Goal: Task Accomplishment & Management: Complete application form

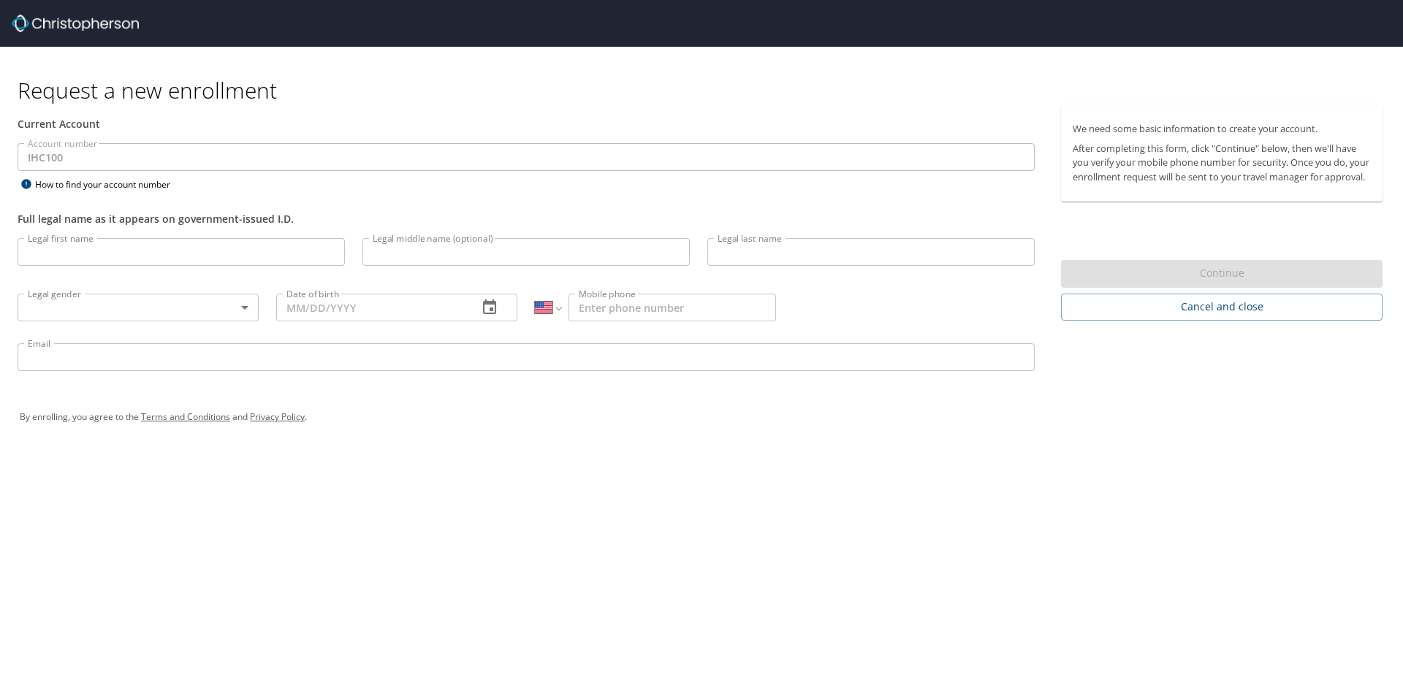
select select "US"
click at [152, 255] on input "Legal first name" at bounding box center [181, 252] width 327 height 28
type input "Casey"
click at [793, 254] on input "Legal last name" at bounding box center [870, 252] width 327 height 28
type input "Stillman"
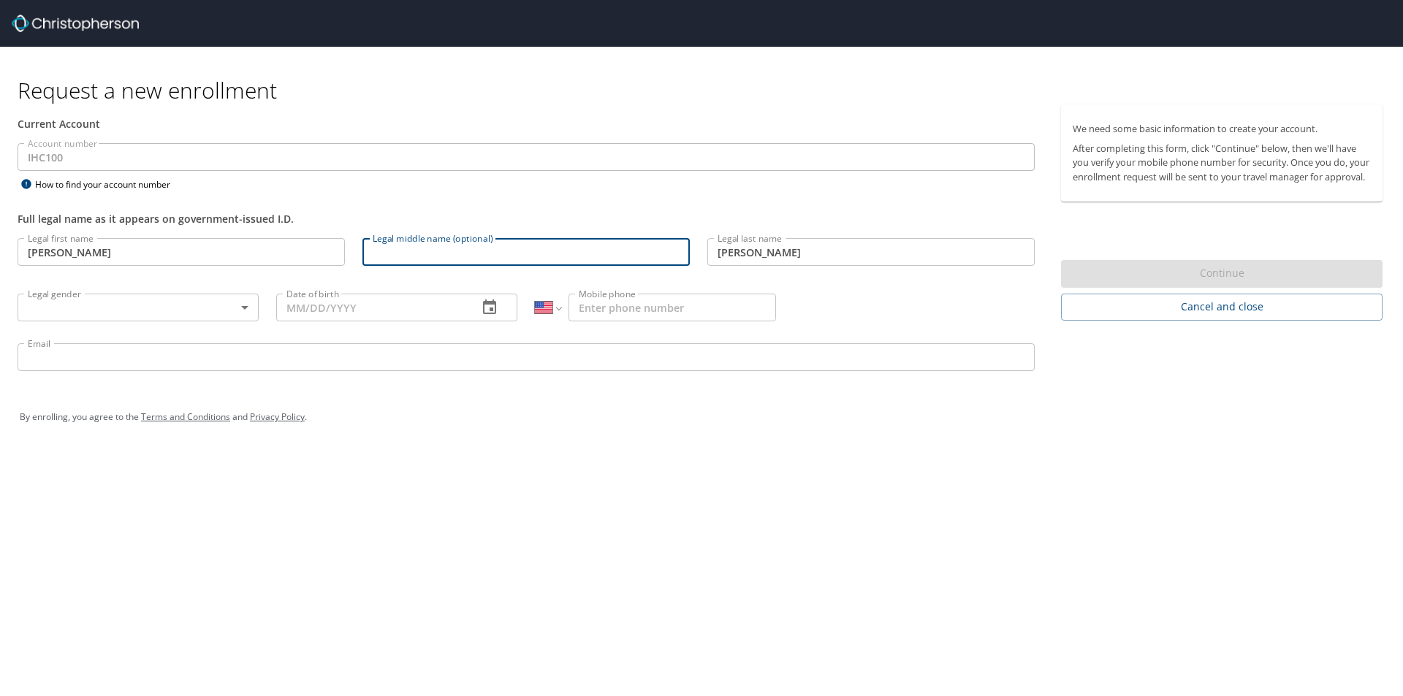
click at [395, 247] on input "Legal middle name (optional)" at bounding box center [525, 252] width 327 height 28
type input "Rachel"
click at [137, 302] on body "Request a new enrollment Current Account Account number IHC100 Account number H…" at bounding box center [701, 348] width 1403 height 696
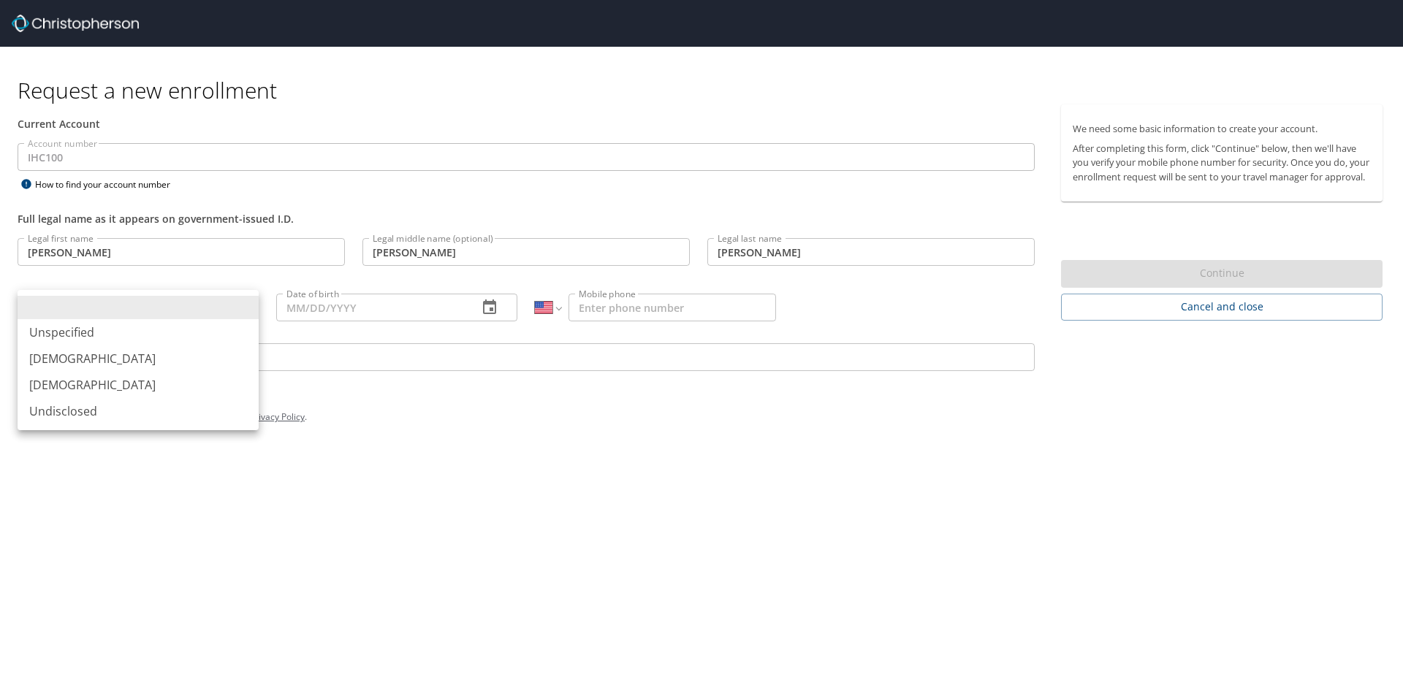
click at [70, 387] on li "Female" at bounding box center [138, 385] width 241 height 26
type input "[DEMOGRAPHIC_DATA]"
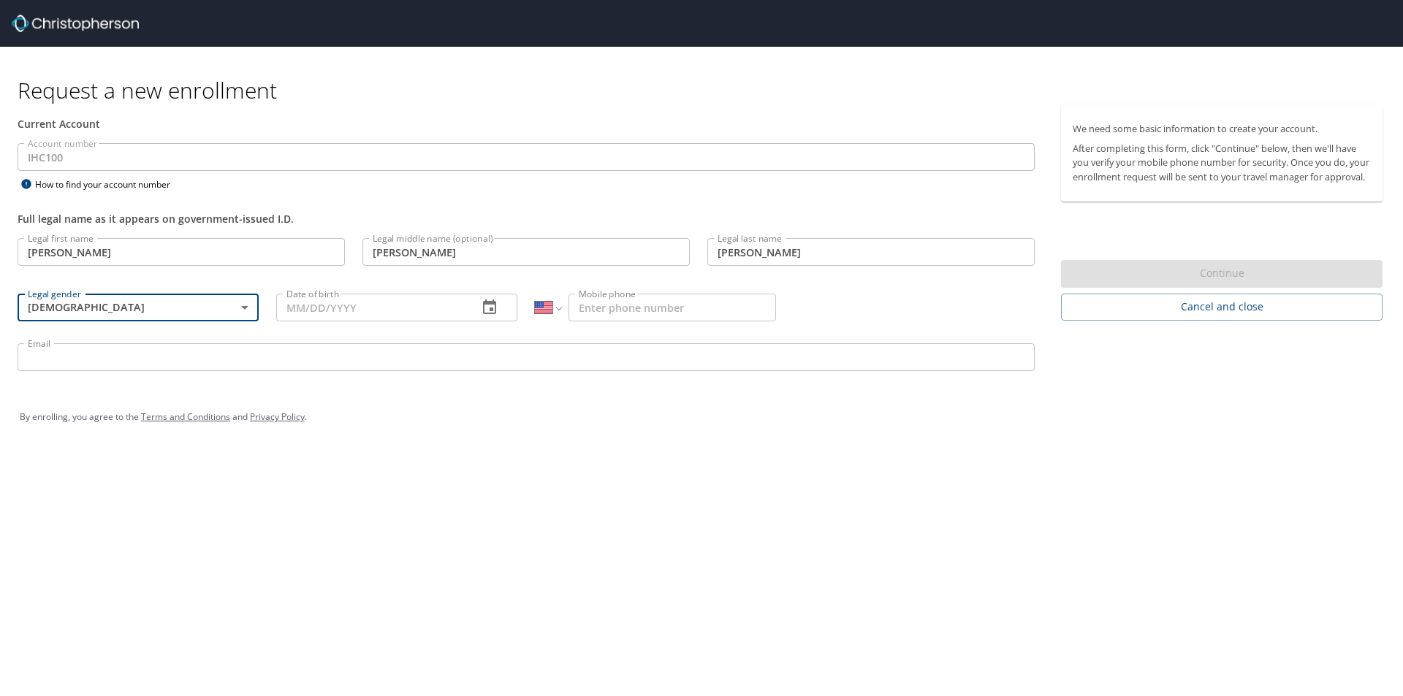
click at [329, 310] on input "Date of birth" at bounding box center [371, 308] width 190 height 28
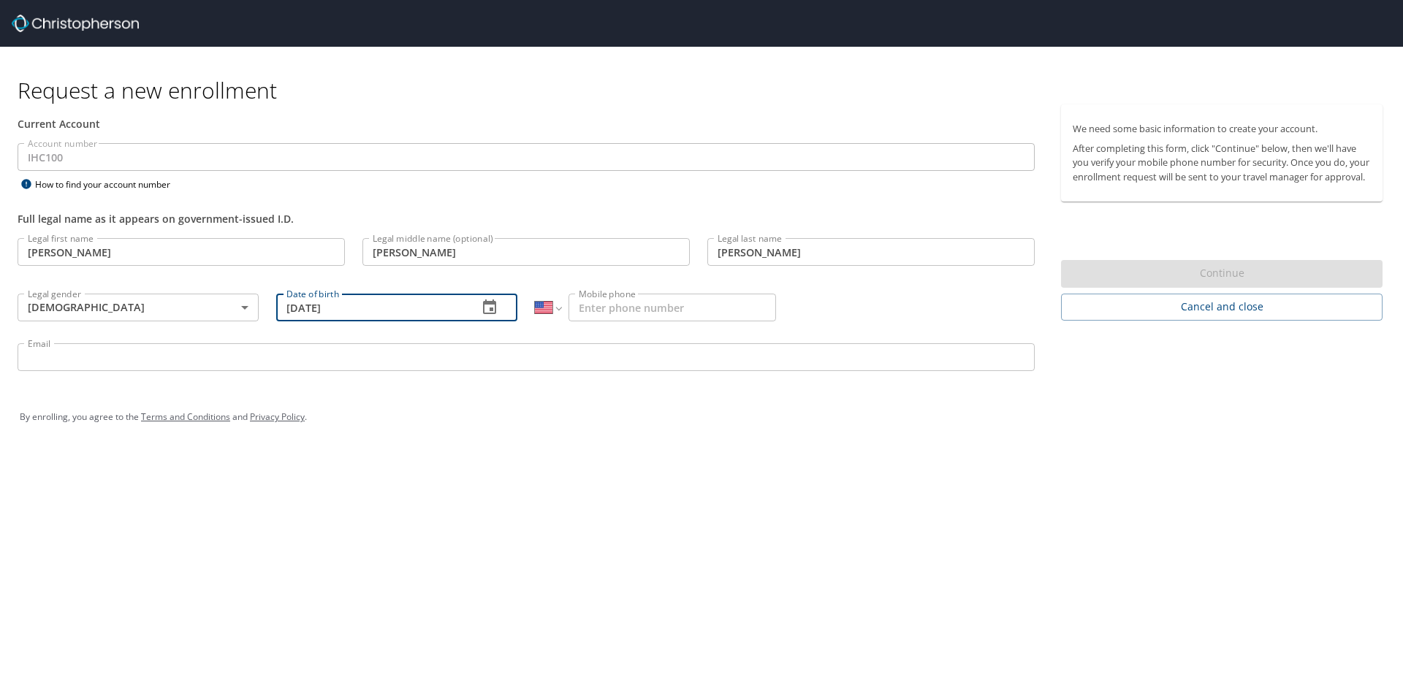
type input "03/05/1987"
click at [631, 311] on input "Mobile phone" at bounding box center [672, 308] width 208 height 28
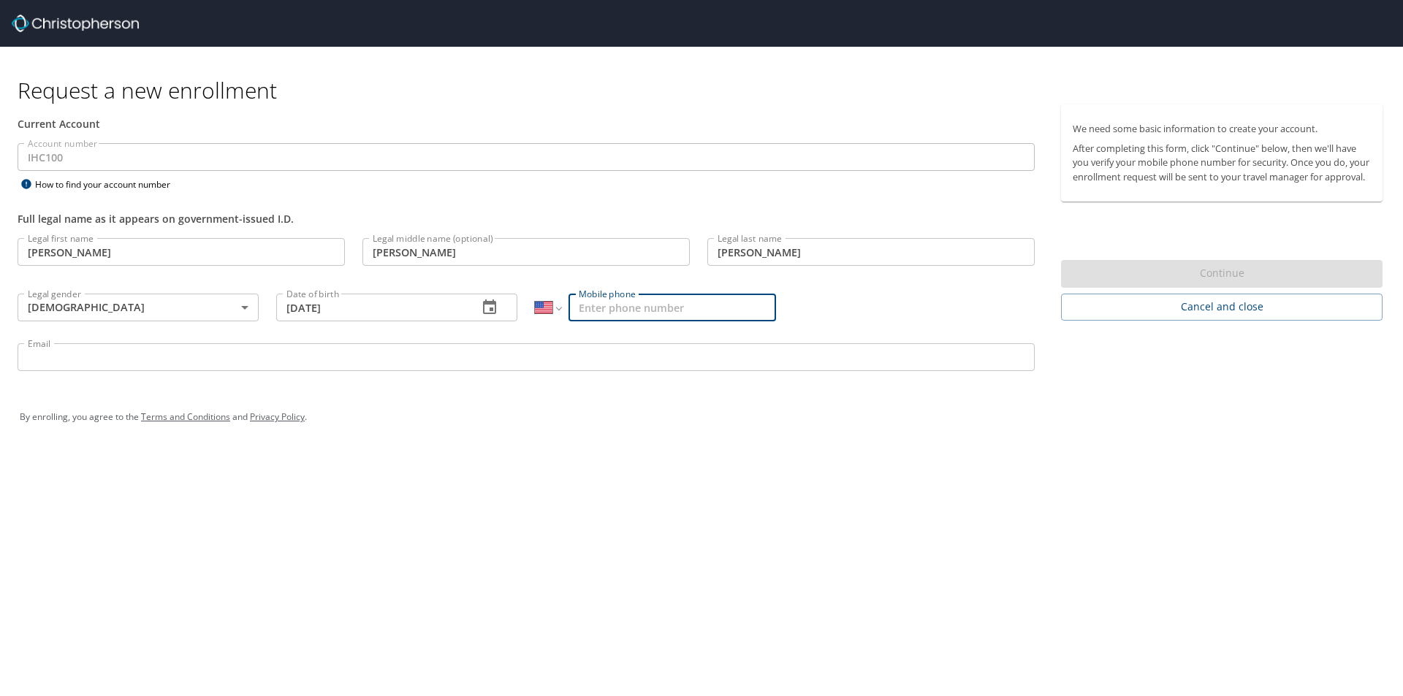
type input "2"
type input "(801) 898-1908"
click at [123, 358] on input "Email" at bounding box center [526, 357] width 1017 height 28
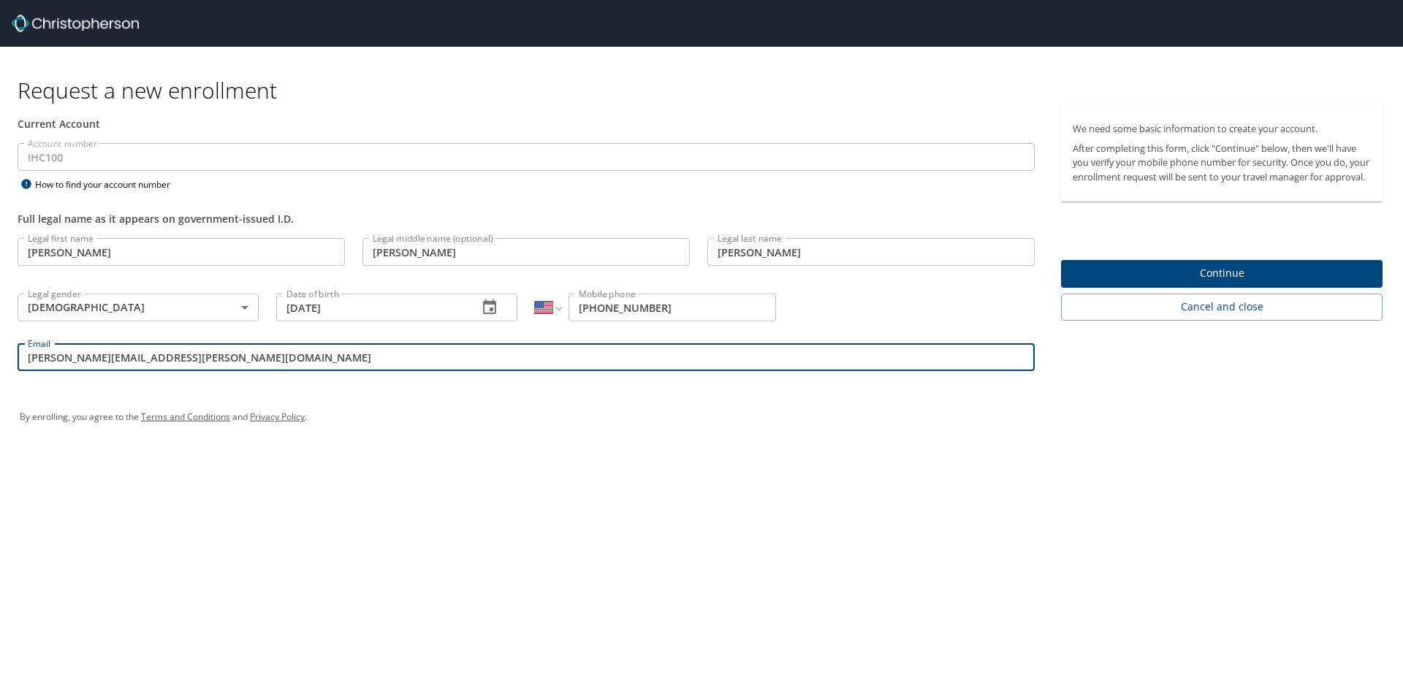
type input "casey.stillman@imail.org"
click at [1196, 283] on span "Continue" at bounding box center [1222, 273] width 298 height 18
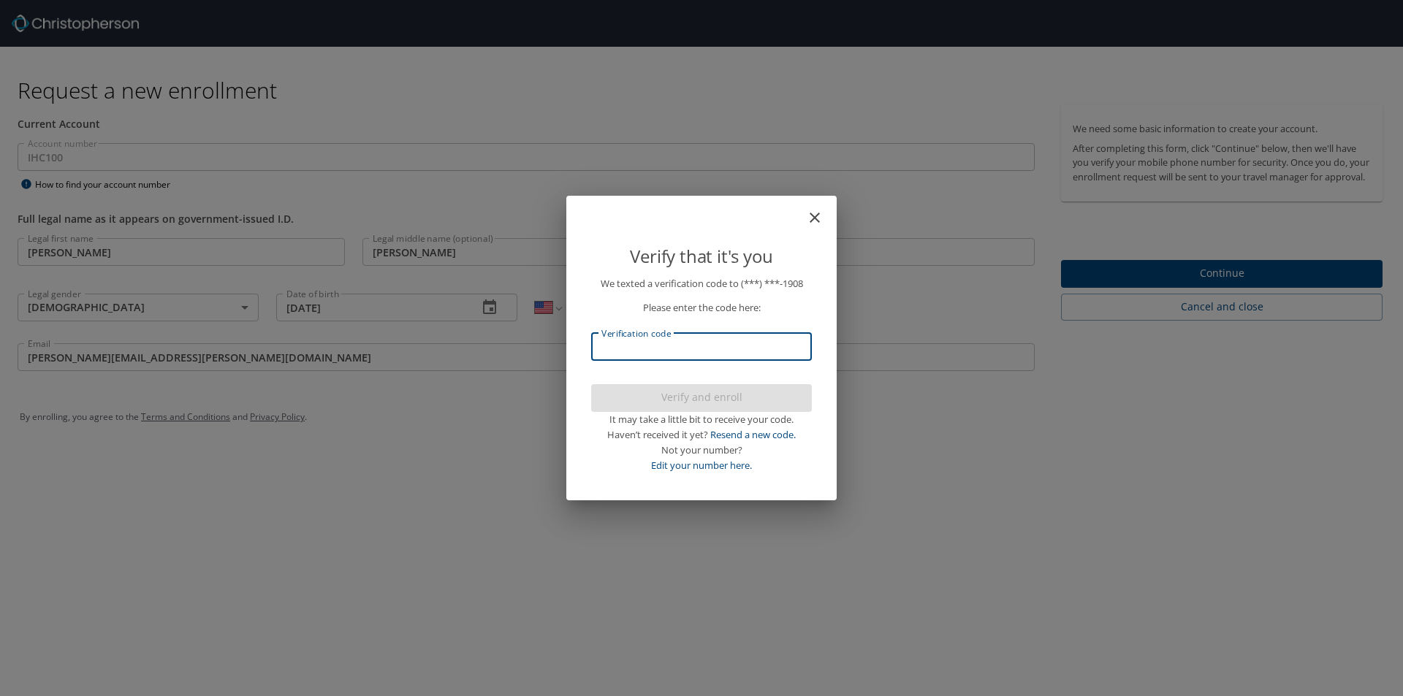
click at [779, 356] on input "Verification code" at bounding box center [701, 347] width 221 height 28
type input "202937"
click at [722, 407] on button "Verify and enroll" at bounding box center [701, 398] width 221 height 28
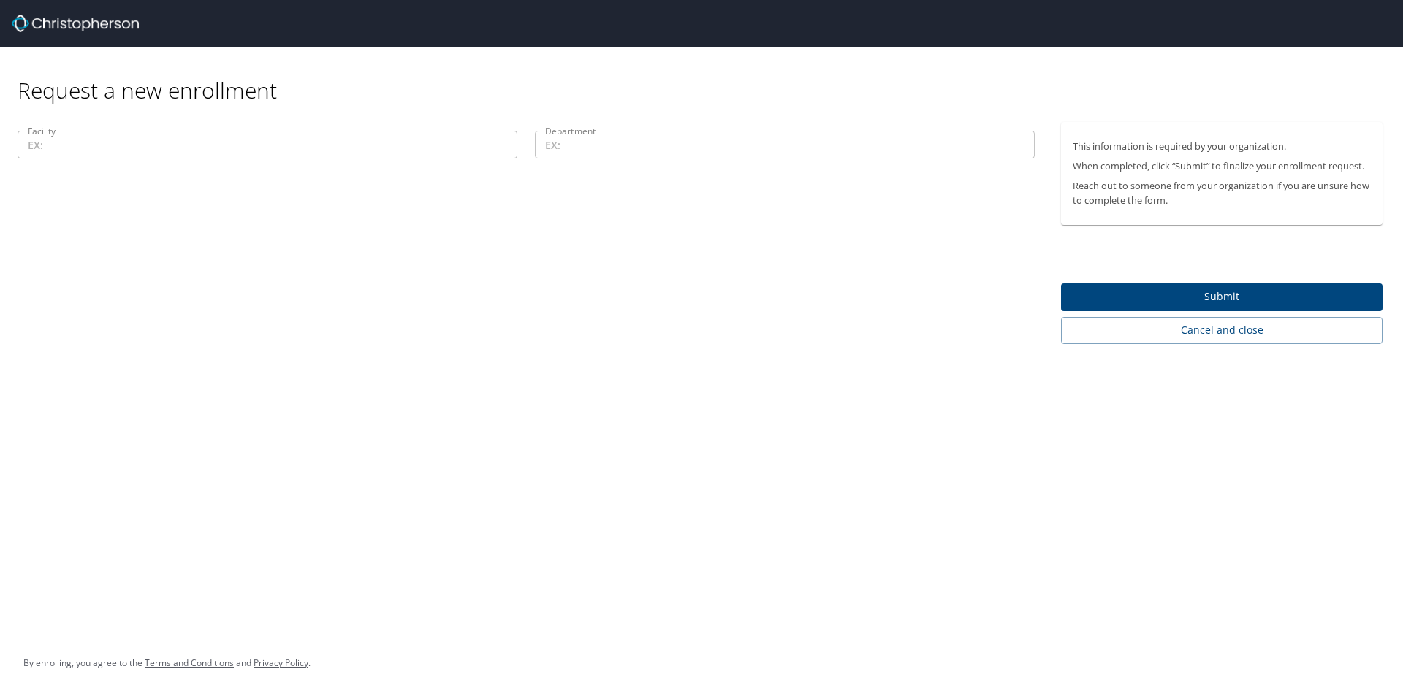
click at [249, 142] on input "Facility" at bounding box center [268, 145] width 500 height 28
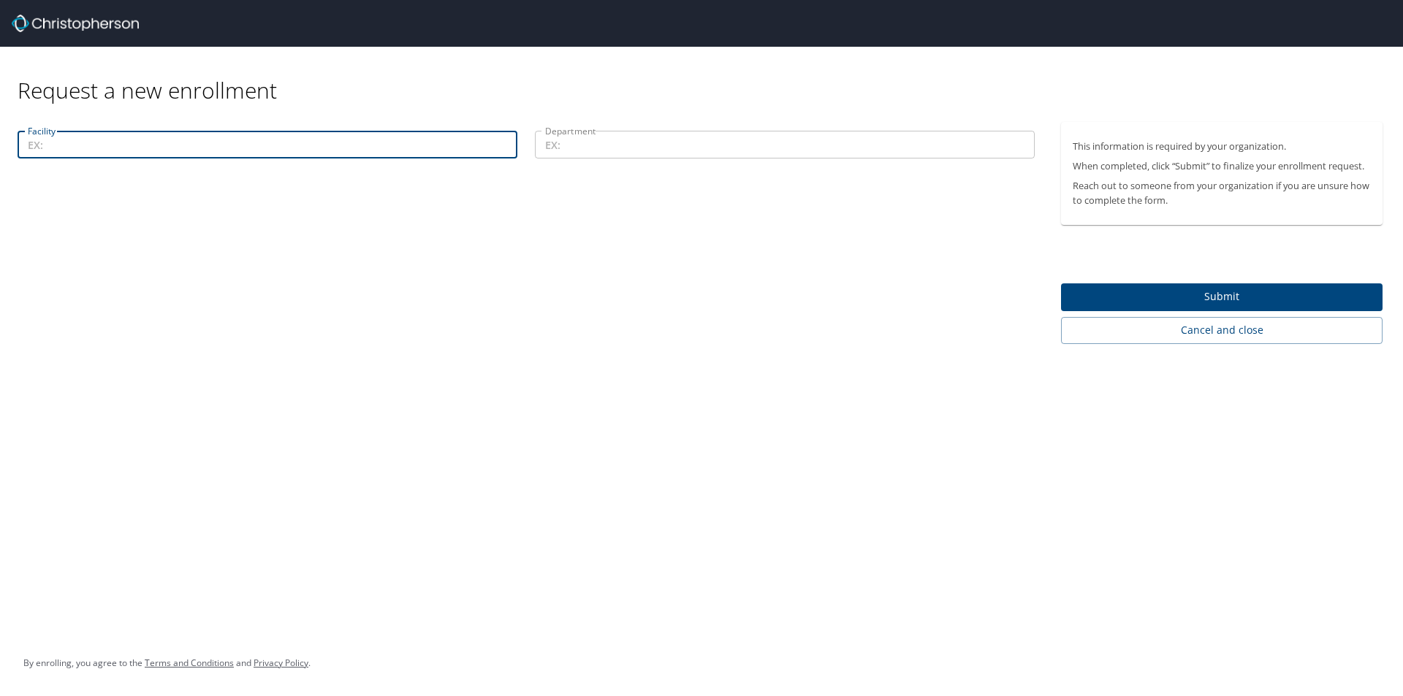
click at [132, 145] on input "Facility" at bounding box center [268, 145] width 500 height 28
type input "13800"
click at [577, 141] on input "Department" at bounding box center [785, 145] width 500 height 28
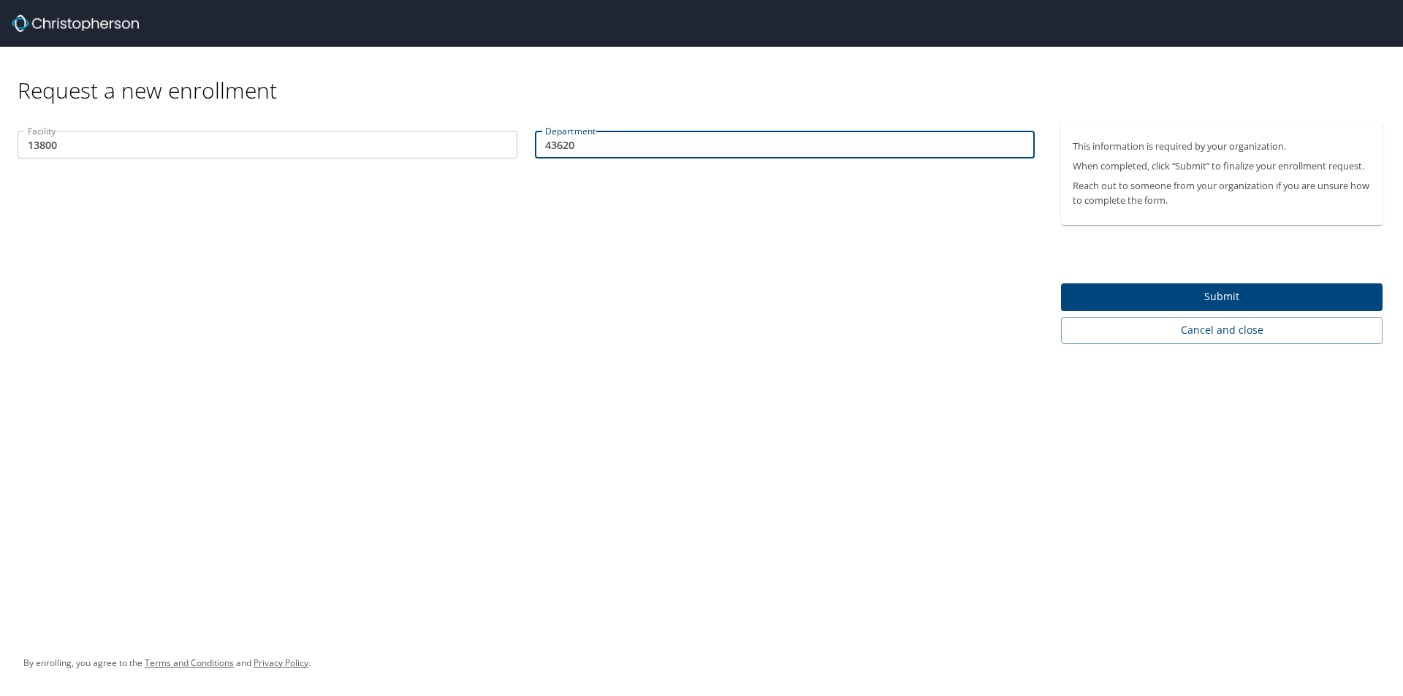
type input "43620"
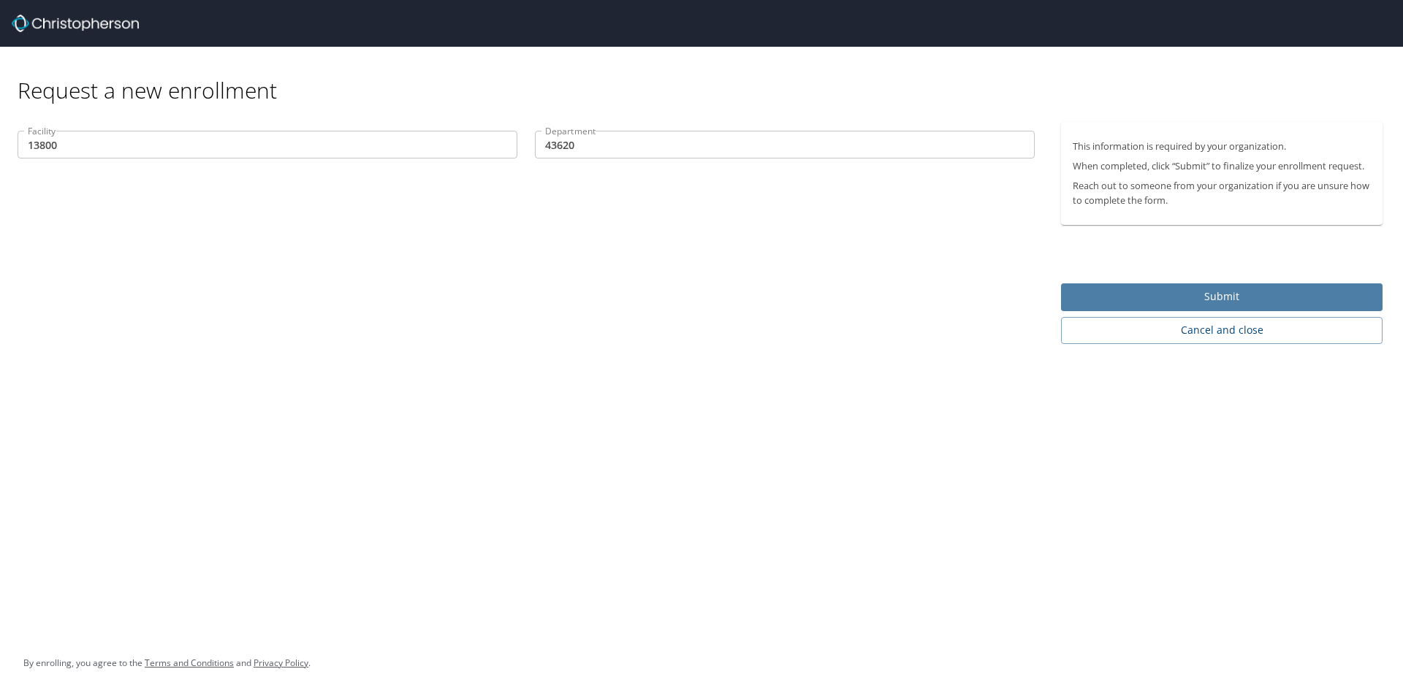
click at [1224, 296] on span "Submit" at bounding box center [1222, 297] width 298 height 18
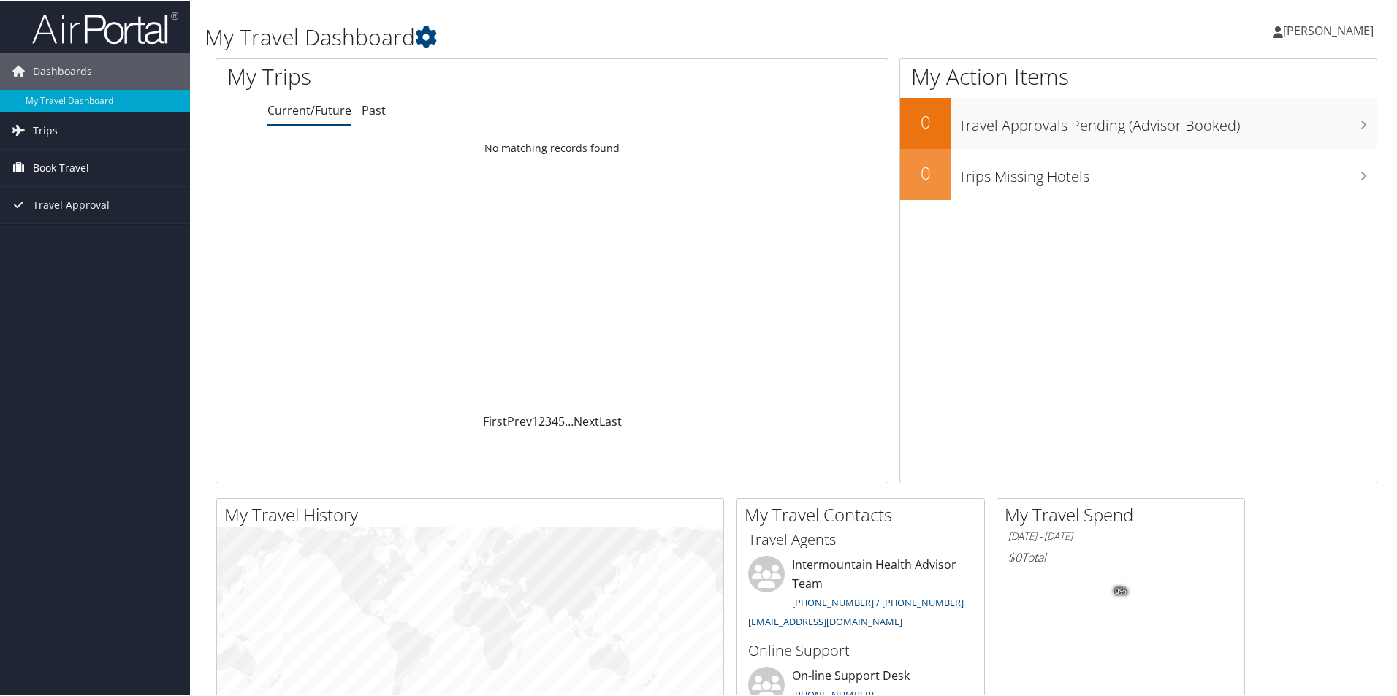
click at [70, 162] on span "Book Travel" at bounding box center [61, 166] width 56 height 37
click at [61, 132] on link "Trips" at bounding box center [95, 129] width 190 height 37
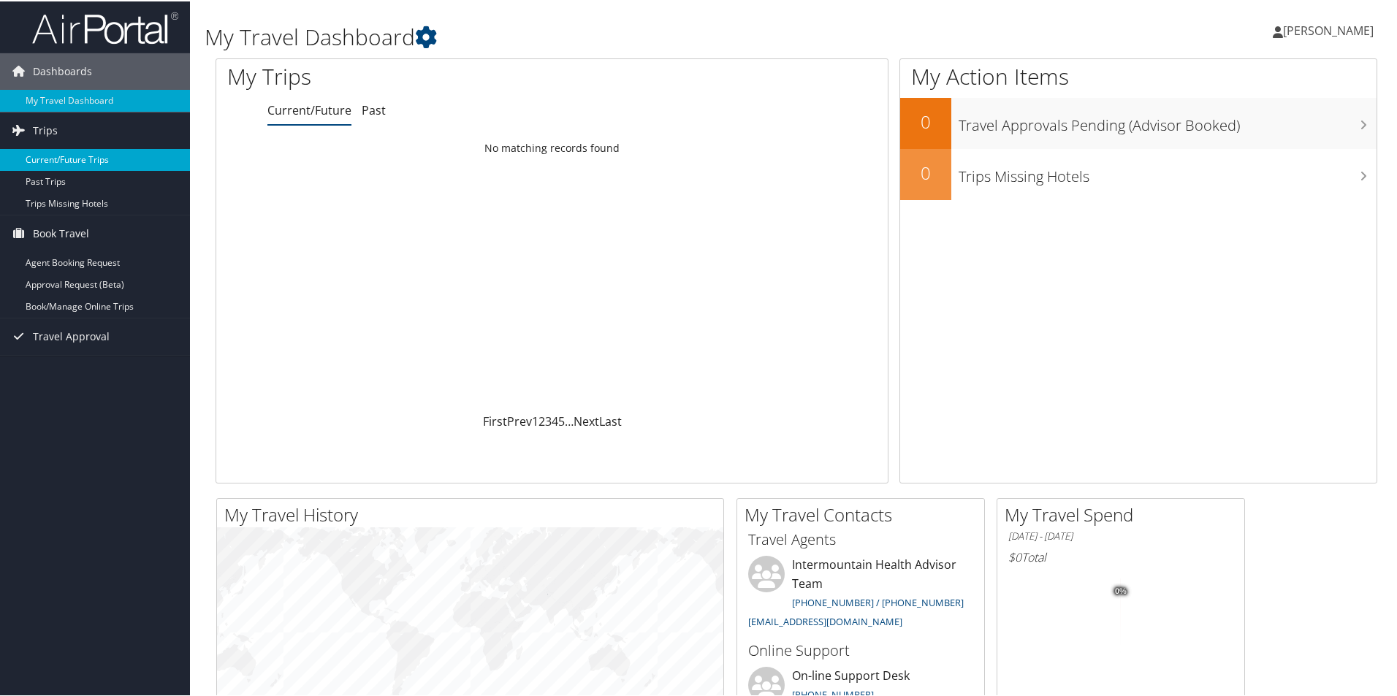
click at [96, 165] on link "Current/Future Trips" at bounding box center [95, 159] width 190 height 22
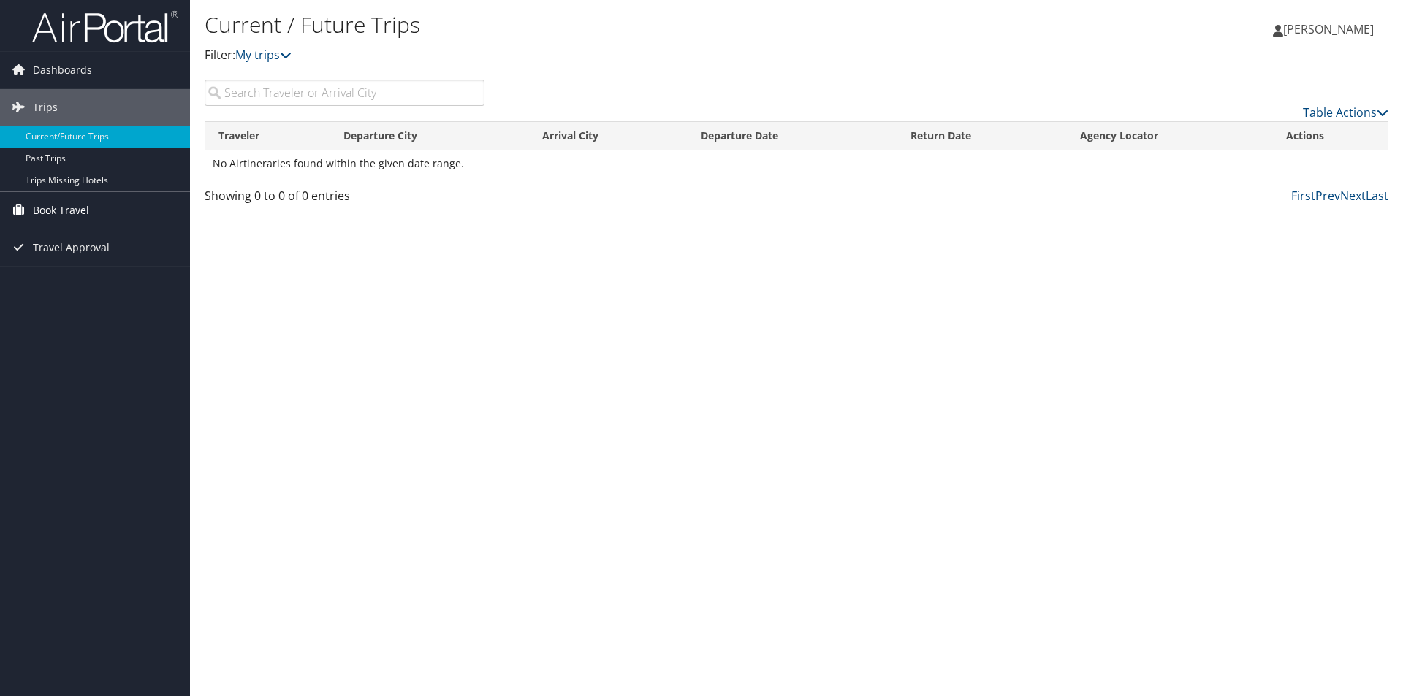
click at [85, 214] on span "Book Travel" at bounding box center [61, 210] width 56 height 37
click at [91, 240] on link "Agent Booking Request" at bounding box center [95, 240] width 190 height 22
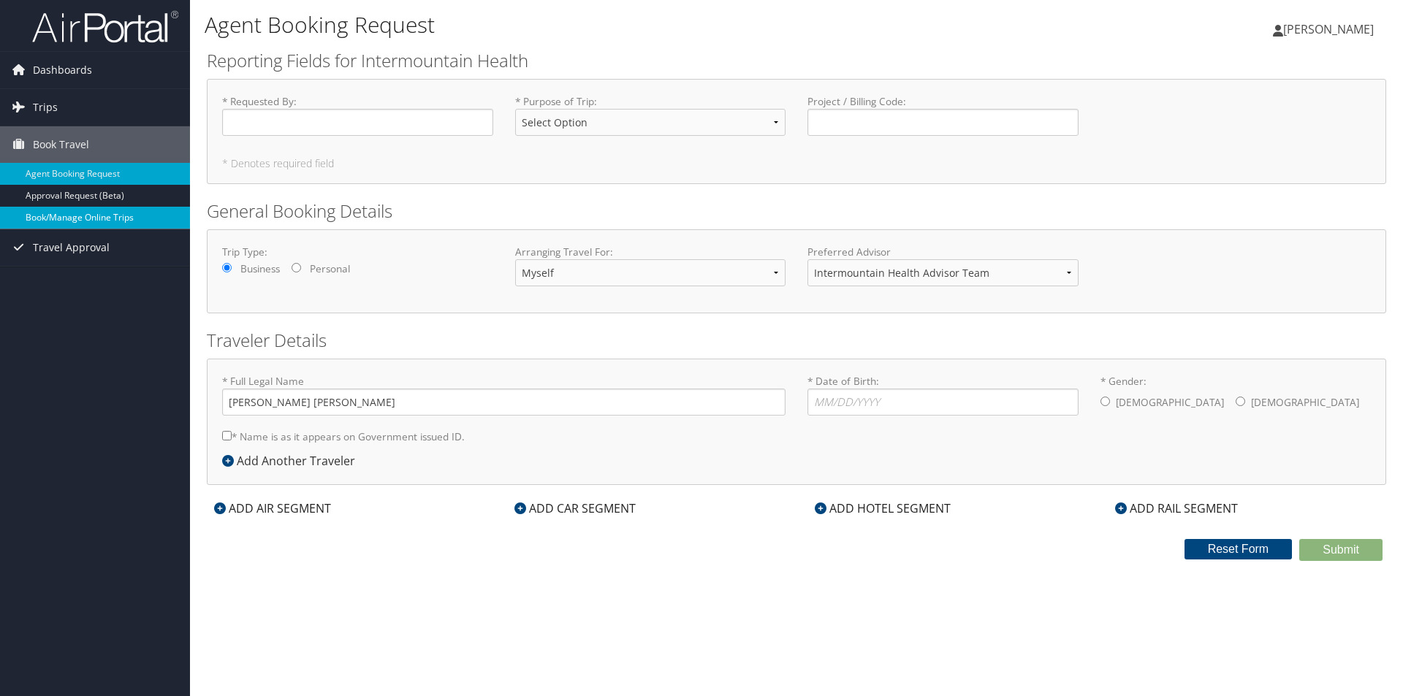
click at [114, 224] on link "Book/Manage Online Trips" at bounding box center [95, 218] width 190 height 22
